Goal: Task Accomplishment & Management: Use online tool/utility

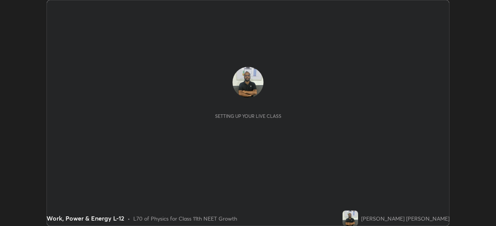
scroll to position [226, 496]
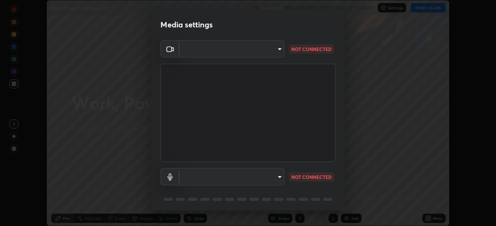
type input "e68af464f7f9ec2662c8dd58f0462b2d9bd4a3adfc91c634b4d9ed550f7d79d6"
type input "4853bebbdd99daa85ec881de7c9270d417bfeaa169075121ed1ad7609d9178ff"
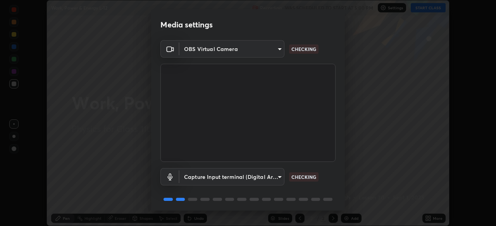
scroll to position [27, 0]
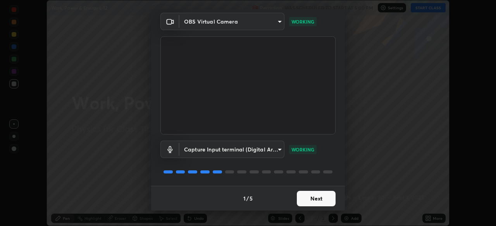
click at [312, 194] on button "Next" at bounding box center [316, 198] width 39 height 15
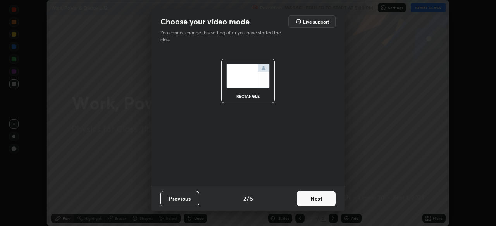
scroll to position [0, 0]
click at [314, 196] on button "Next" at bounding box center [316, 198] width 39 height 15
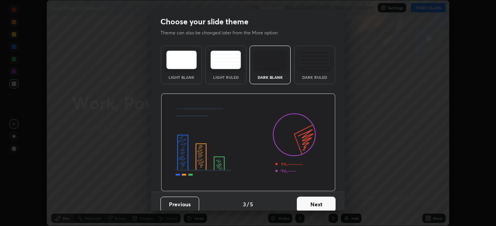
click at [314, 198] on button "Next" at bounding box center [316, 204] width 39 height 15
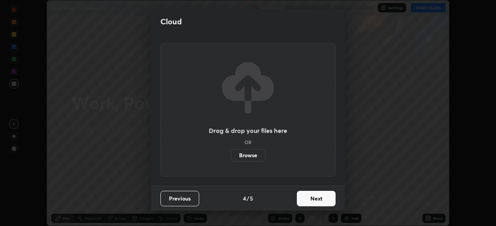
click at [314, 198] on button "Next" at bounding box center [316, 198] width 39 height 15
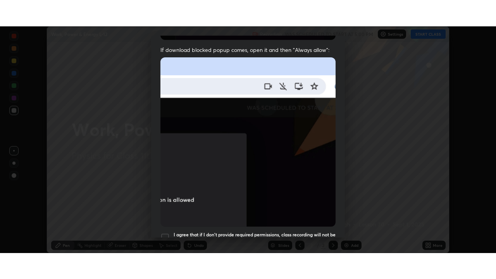
scroll to position [185, 0]
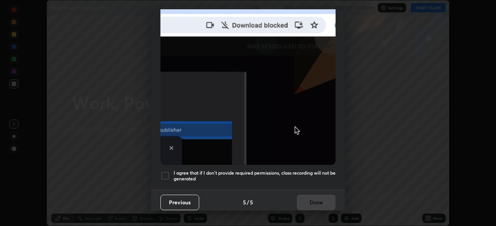
click at [164, 172] on div at bounding box center [164, 176] width 9 height 9
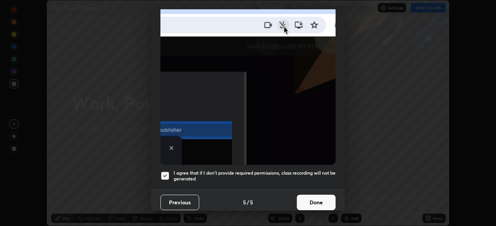
click at [309, 198] on button "Done" at bounding box center [316, 202] width 39 height 15
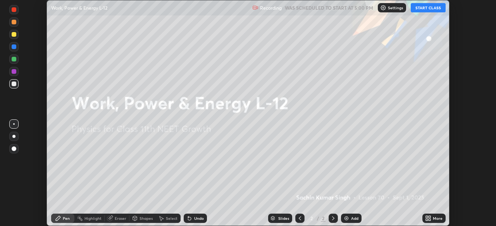
click at [428, 218] on icon at bounding box center [429, 217] width 2 height 2
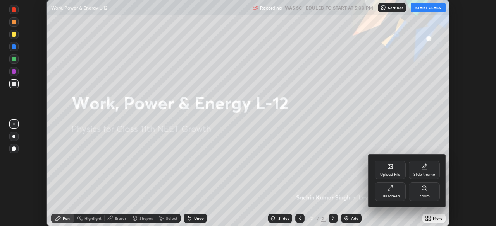
click at [392, 195] on div "Full screen" at bounding box center [389, 197] width 19 height 4
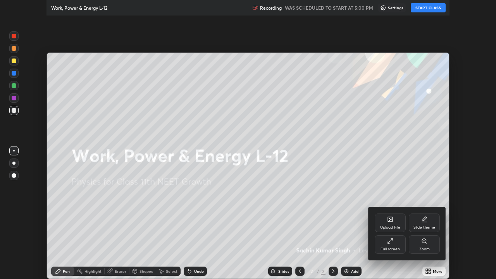
scroll to position [279, 496]
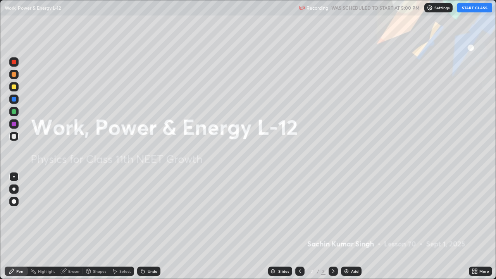
click at [466, 8] on button "START CLASS" at bounding box center [474, 7] width 35 height 9
click at [347, 226] on img at bounding box center [346, 271] width 6 height 6
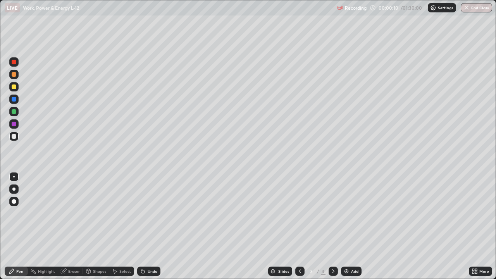
click at [214, 226] on div "Slides 3 / 3 Add" at bounding box center [314, 270] width 308 height 15
click at [76, 226] on div "Eraser" at bounding box center [70, 270] width 25 height 9
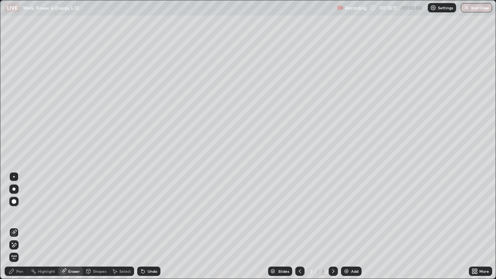
click at [25, 226] on div "Pen" at bounding box center [16, 270] width 23 height 9
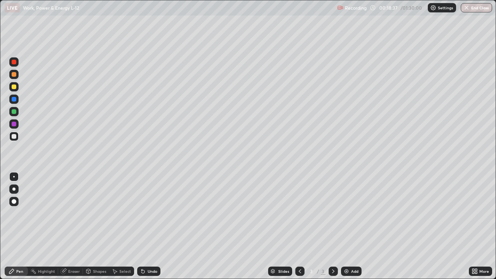
click at [76, 226] on div "Eraser" at bounding box center [74, 271] width 12 height 4
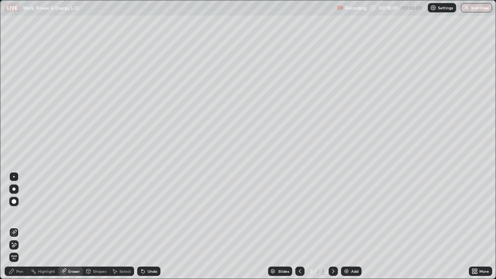
click at [22, 226] on div "Pen" at bounding box center [16, 270] width 23 height 9
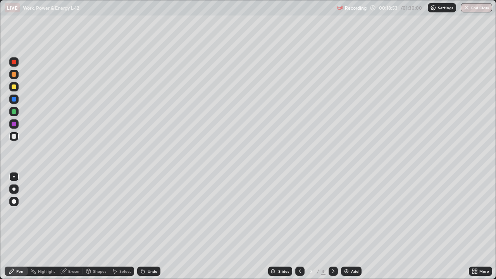
click at [73, 226] on div "Eraser" at bounding box center [74, 271] width 12 height 4
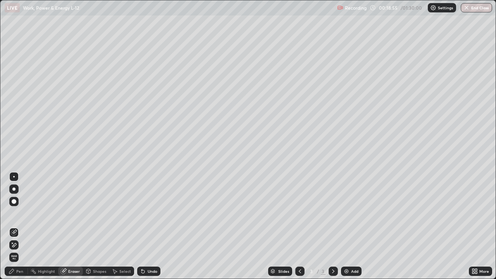
click at [21, 226] on div "Pen" at bounding box center [16, 270] width 23 height 9
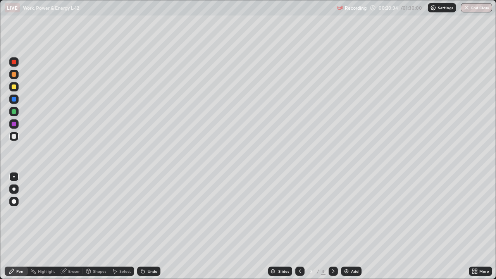
click at [79, 226] on div "Eraser" at bounding box center [74, 271] width 12 height 4
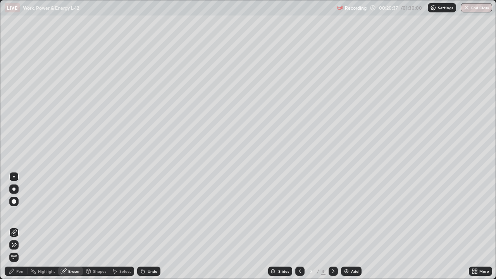
click at [24, 226] on div "Pen" at bounding box center [16, 270] width 23 height 9
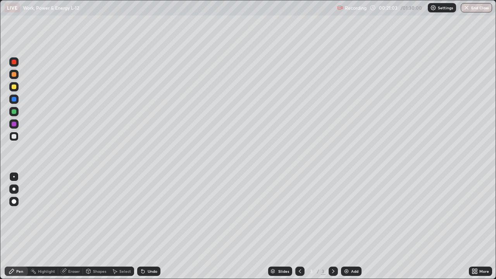
click at [75, 226] on div "Eraser" at bounding box center [74, 271] width 12 height 4
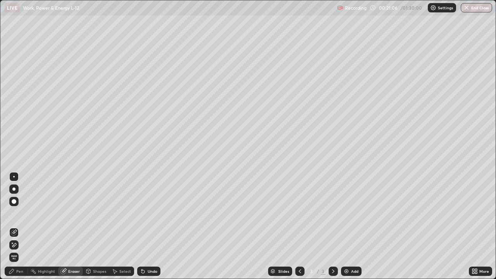
click at [20, 226] on div "Pen" at bounding box center [19, 271] width 7 height 4
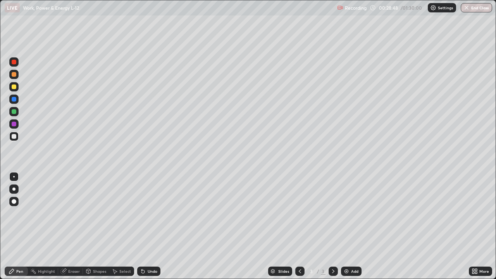
click at [347, 226] on img at bounding box center [346, 271] width 6 height 6
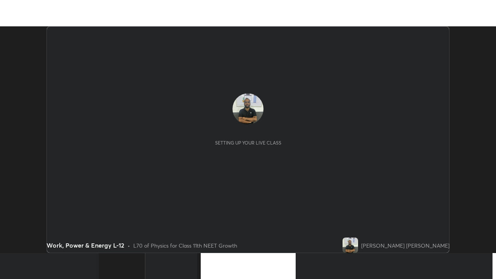
scroll to position [226, 495]
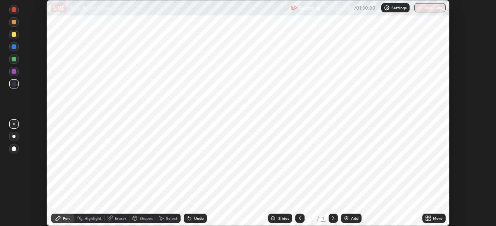
click at [427, 219] on icon at bounding box center [428, 219] width 6 height 6
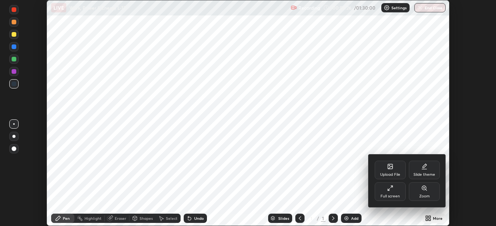
click at [396, 192] on div "Full screen" at bounding box center [389, 192] width 31 height 19
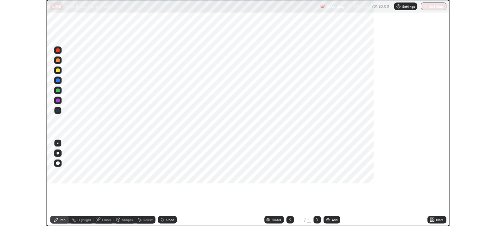
scroll to position [279, 496]
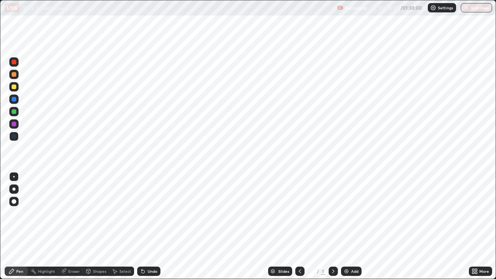
click at [332, 226] on icon at bounding box center [333, 271] width 6 height 6
click at [346, 226] on img at bounding box center [346, 271] width 6 height 6
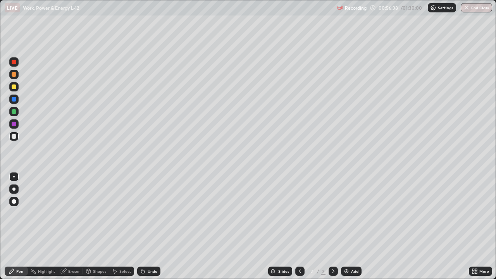
click at [331, 226] on icon at bounding box center [333, 271] width 6 height 6
click at [346, 226] on img at bounding box center [346, 271] width 6 height 6
click at [299, 226] on icon at bounding box center [300, 271] width 6 height 6
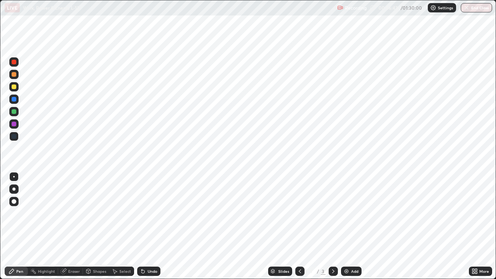
click at [335, 226] on div at bounding box center [332, 270] width 9 height 9
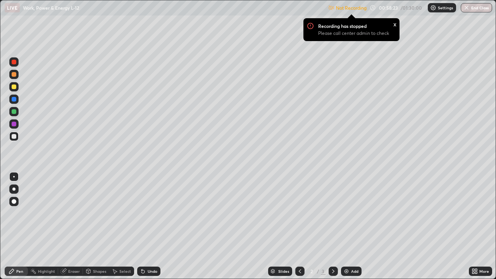
click at [432, 9] on img at bounding box center [433, 8] width 6 height 6
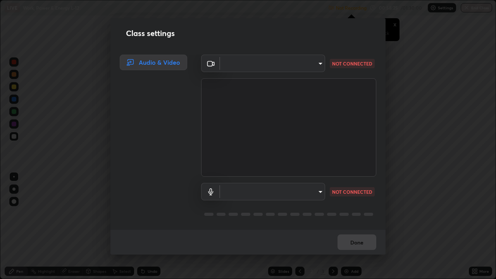
type input "e68af464f7f9ec2662c8dd58f0462b2d9bd4a3adfc91c634b4d9ed550f7d79d6"
type input "4853bebbdd99daa85ec881de7c9270d417bfeaa169075121ed1ad7609d9178ff"
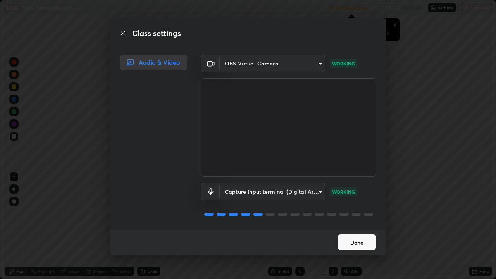
click at [417, 208] on div "Class settings Audio & Video OBS Virtual Camera e68af464f7f9ec2662c8dd58f0462b2…" at bounding box center [248, 139] width 496 height 279
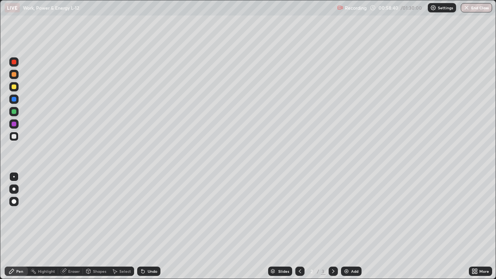
click at [475, 226] on icon at bounding box center [476, 272] width 2 height 2
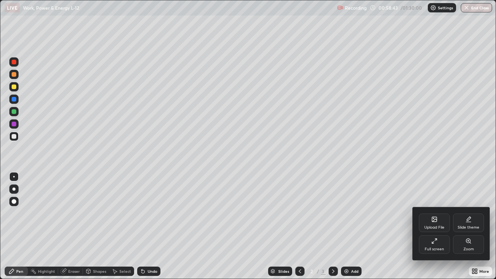
click at [466, 225] on div "Slide theme" at bounding box center [468, 227] width 22 height 4
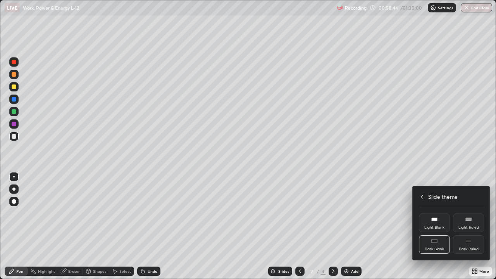
click at [462, 178] on div at bounding box center [248, 139] width 496 height 279
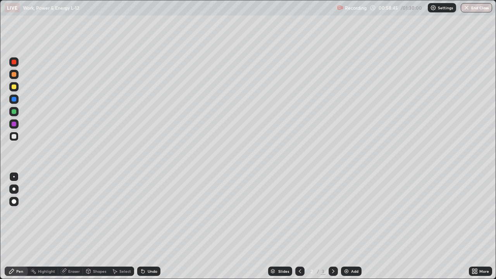
click at [479, 226] on div "More" at bounding box center [484, 271] width 10 height 4
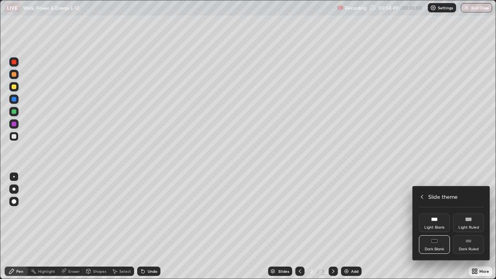
click at [422, 197] on icon at bounding box center [422, 197] width 6 height 6
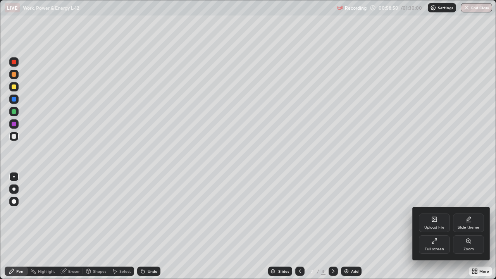
click at [434, 226] on div "Full screen" at bounding box center [434, 244] width 31 height 19
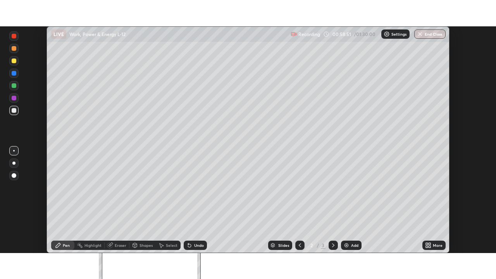
scroll to position [38490, 38221]
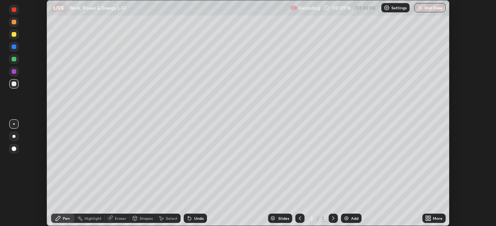
click at [428, 219] on icon at bounding box center [429, 220] width 2 height 2
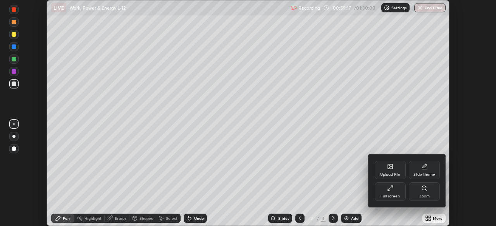
click at [393, 190] on icon at bounding box center [390, 188] width 6 height 6
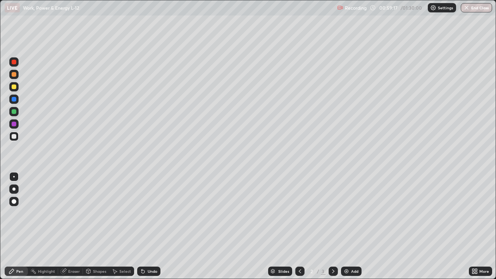
scroll to position [279, 496]
click at [434, 10] on img at bounding box center [433, 8] width 6 height 6
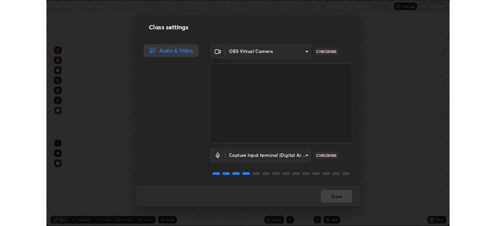
scroll to position [1, 0]
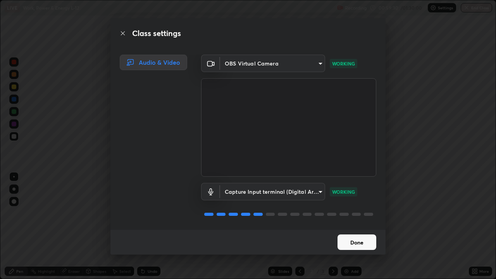
click at [365, 226] on button "Done" at bounding box center [356, 241] width 39 height 15
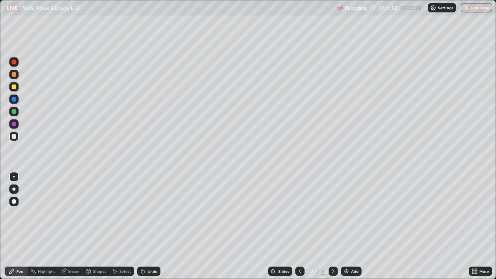
click at [432, 7] on img at bounding box center [433, 8] width 6 height 6
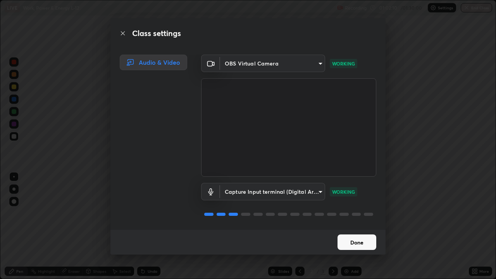
click at [360, 226] on button "Done" at bounding box center [356, 241] width 39 height 15
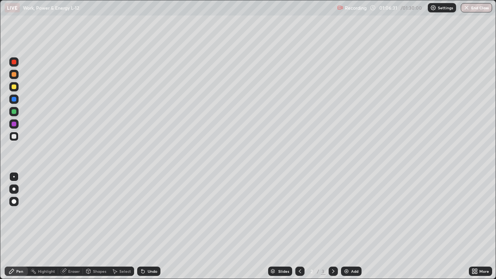
click at [346, 226] on img at bounding box center [346, 271] width 6 height 6
click at [76, 226] on div "Eraser" at bounding box center [74, 271] width 12 height 4
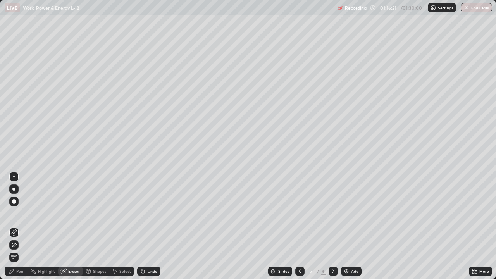
click at [26, 226] on div "Pen" at bounding box center [16, 270] width 23 height 9
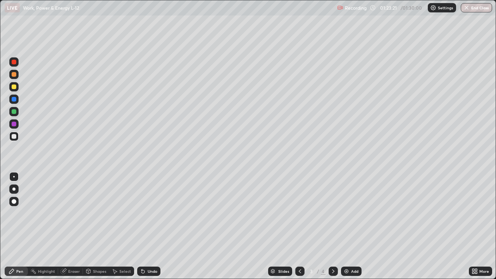
click at [348, 226] on img at bounding box center [346, 271] width 6 height 6
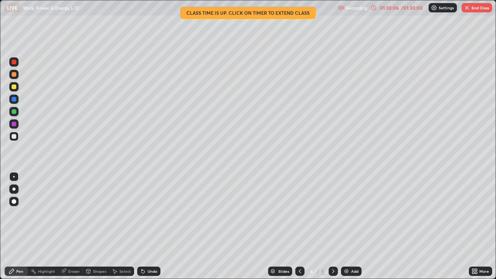
click at [473, 9] on button "End Class" at bounding box center [476, 7] width 31 height 9
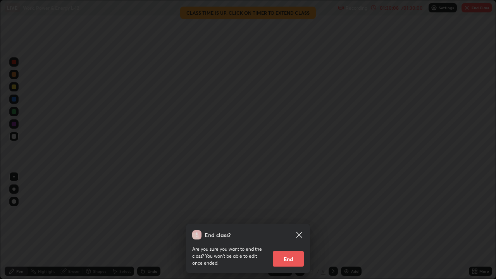
click at [294, 226] on button "End" at bounding box center [288, 258] width 31 height 15
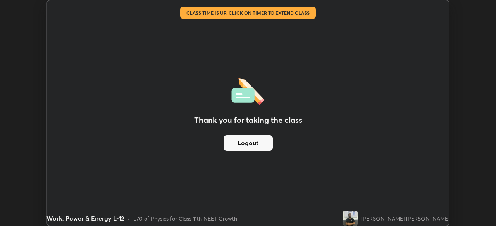
scroll to position [38490, 38221]
